Goal: Communication & Community: Answer question/provide support

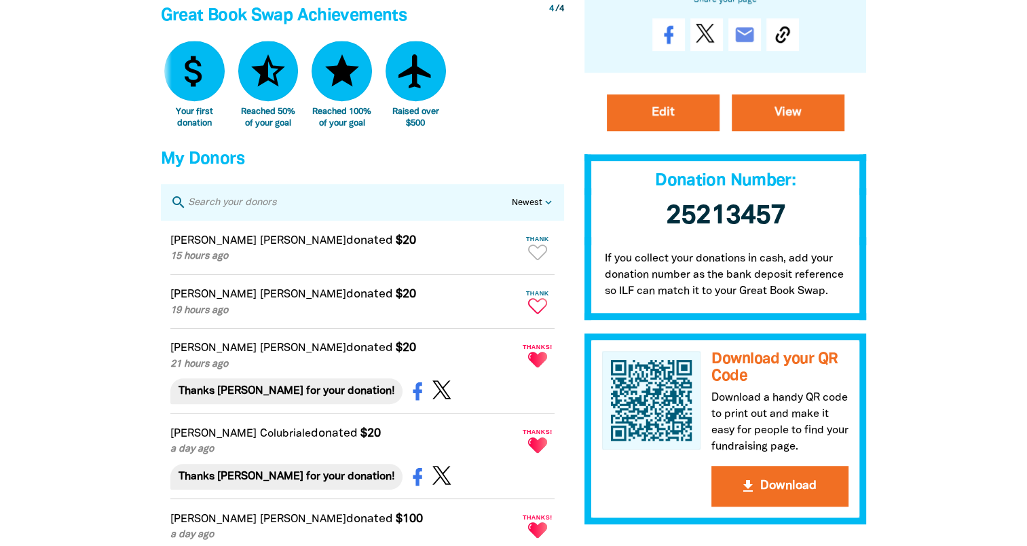
click at [543, 314] on icon "Paginated content" at bounding box center [537, 306] width 19 height 16
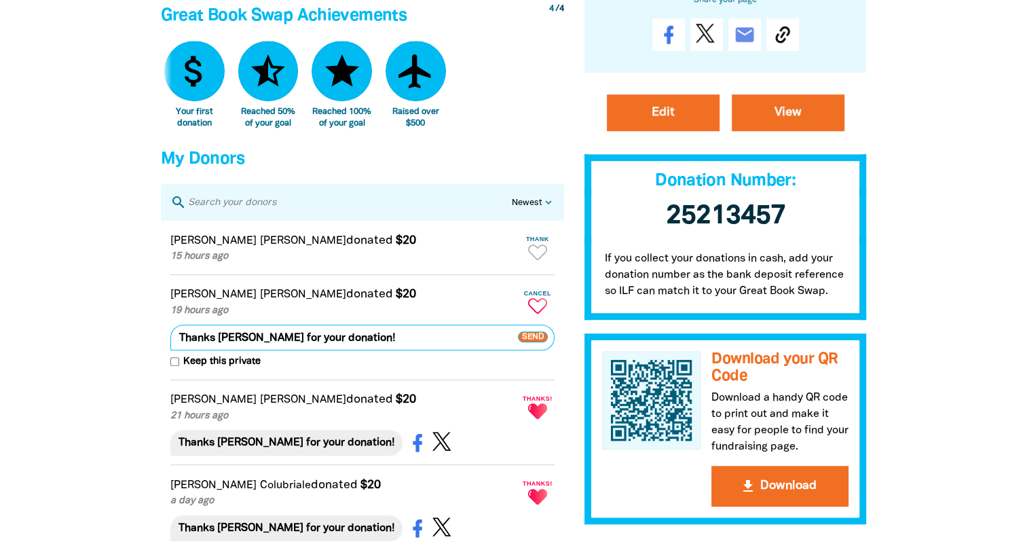
click at [533, 343] on span "Send" at bounding box center [533, 337] width 30 height 11
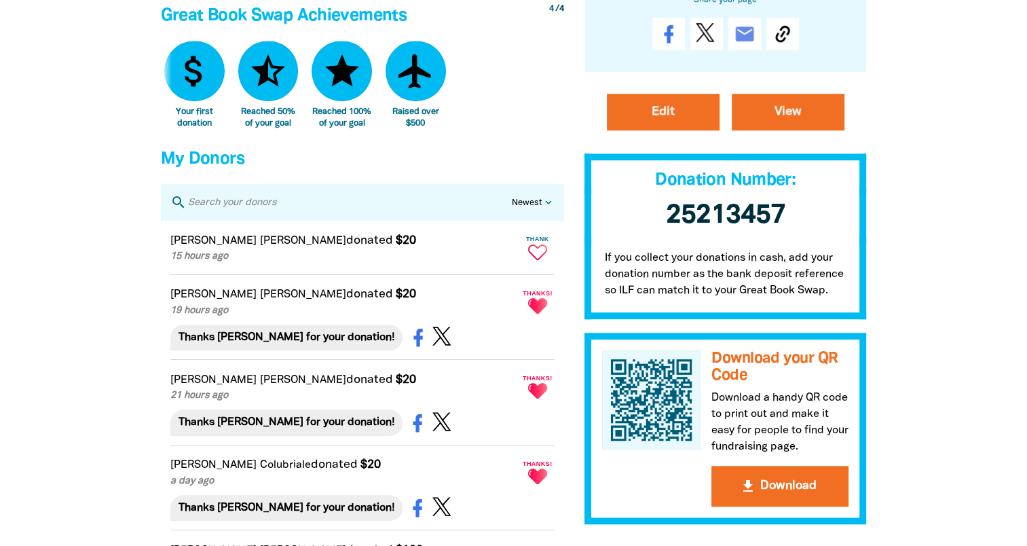
click at [541, 260] on icon "Paginated content" at bounding box center [537, 252] width 19 height 16
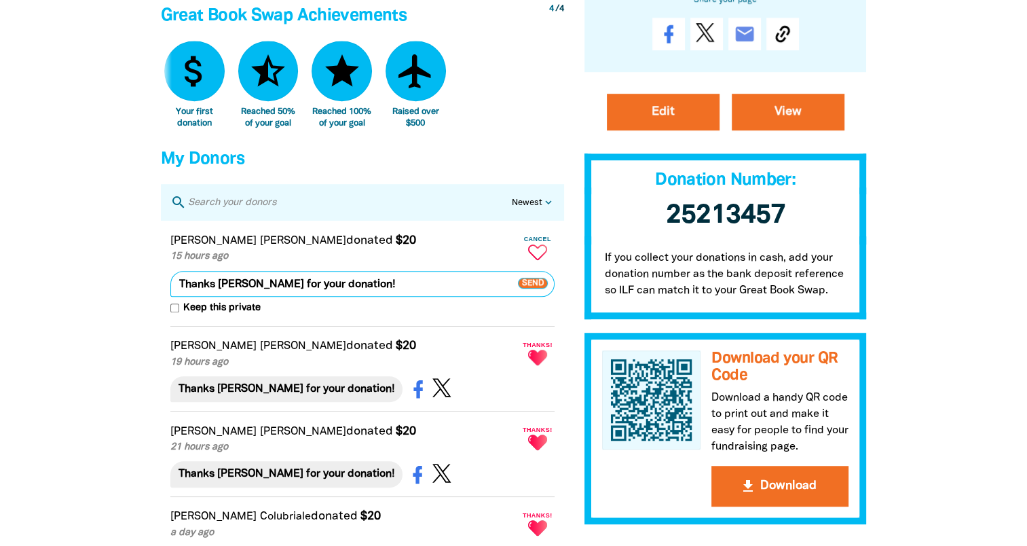
click at [532, 288] on span "Send" at bounding box center [533, 283] width 30 height 11
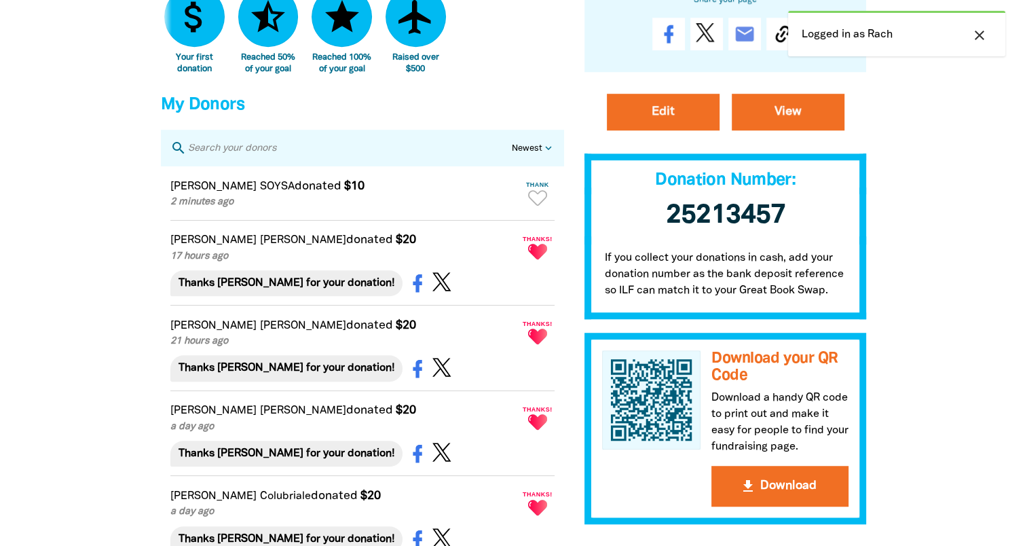
scroll to position [882, 0]
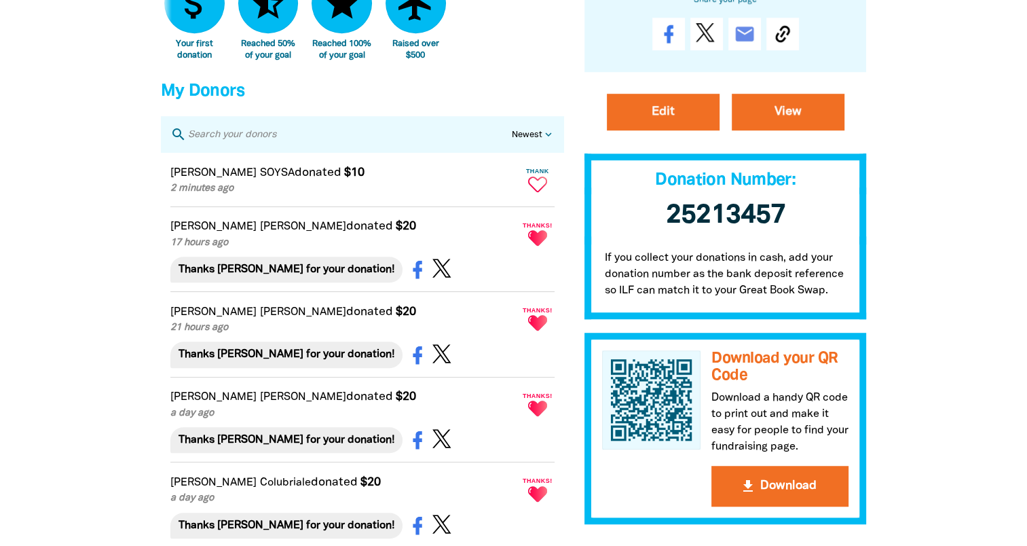
click at [531, 190] on icon "Paginated content" at bounding box center [537, 184] width 19 height 16
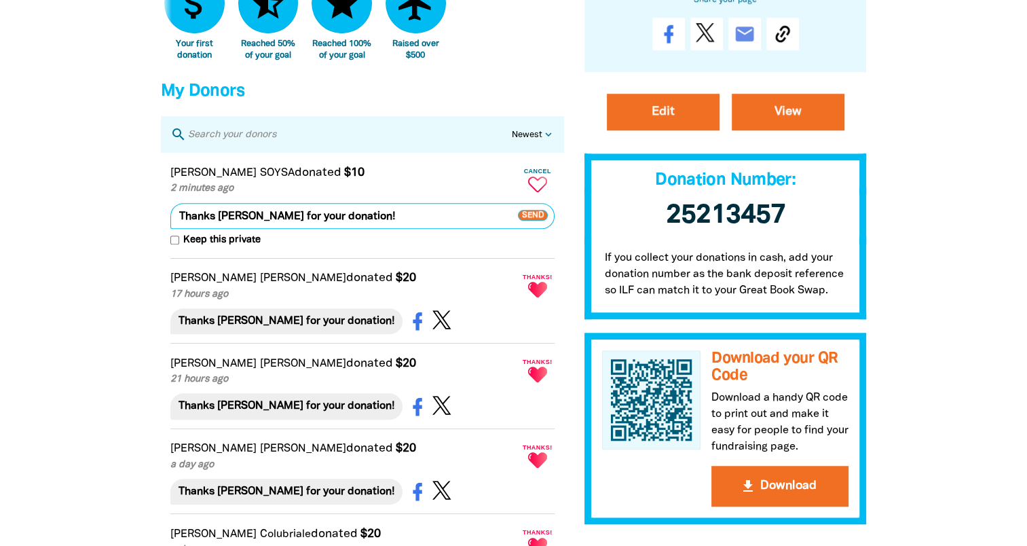
click at [528, 221] on span "Send" at bounding box center [533, 215] width 30 height 11
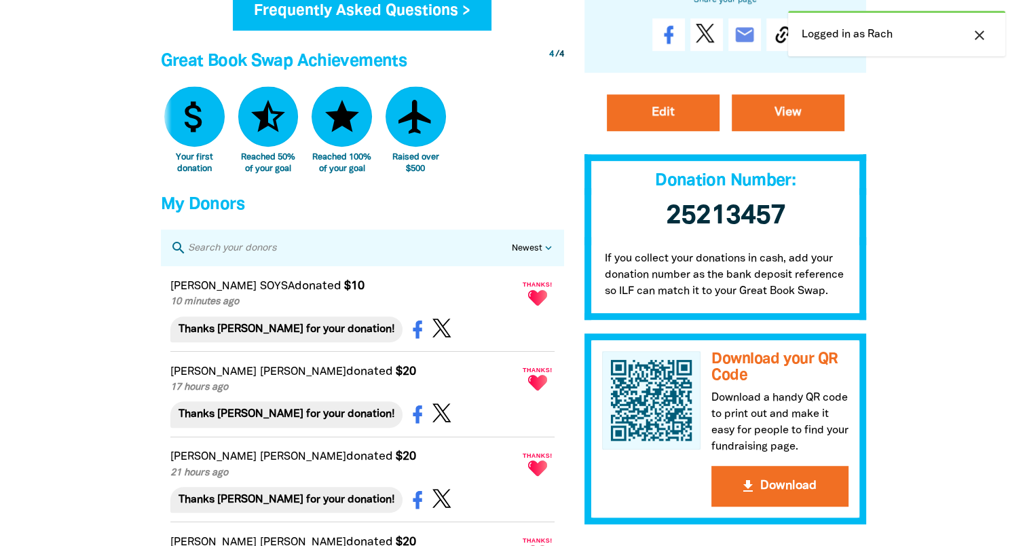
scroll to position [814, 0]
